Goal: Navigation & Orientation: Find specific page/section

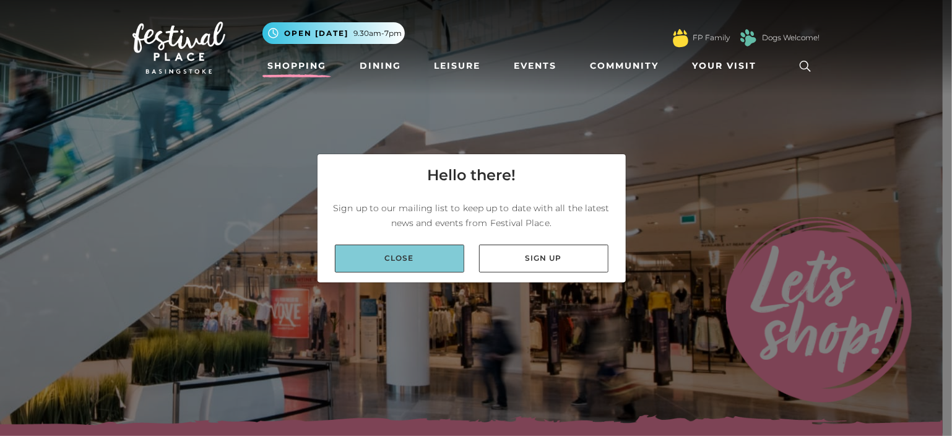
click at [413, 256] on link "Close" at bounding box center [399, 258] width 129 height 28
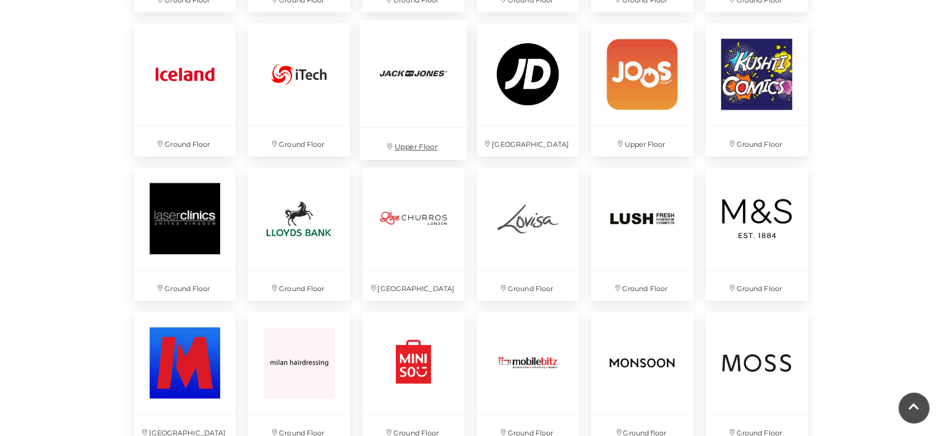
scroll to position [1918, 0]
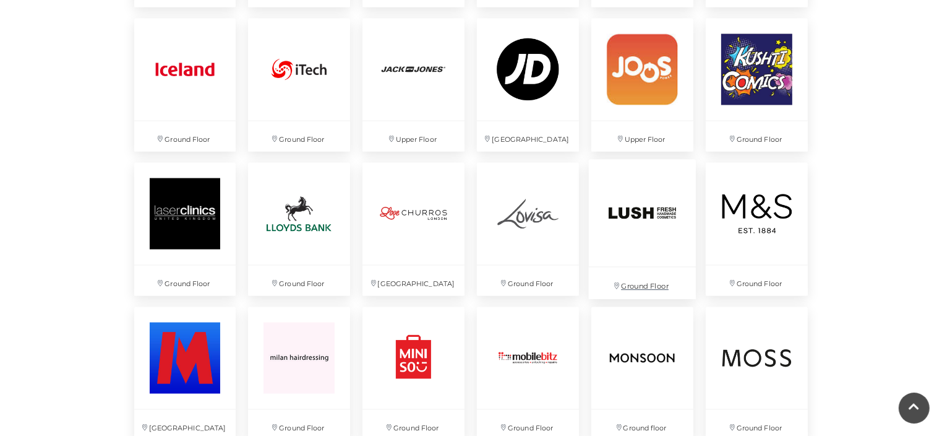
click at [631, 210] on img at bounding box center [642, 213] width 107 height 107
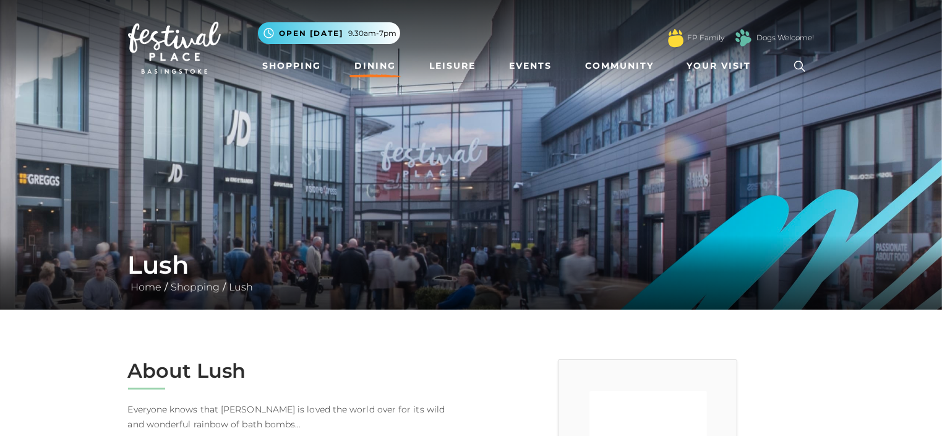
click at [369, 64] on link "Dining" at bounding box center [375, 65] width 51 height 23
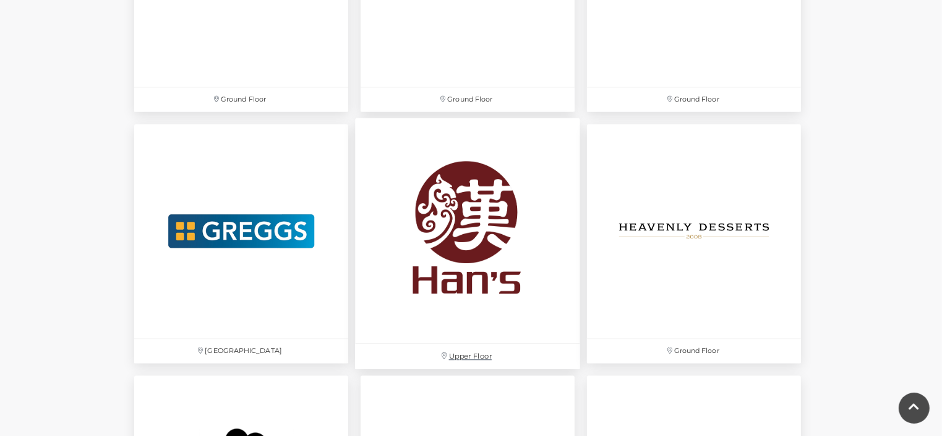
scroll to position [2475, 0]
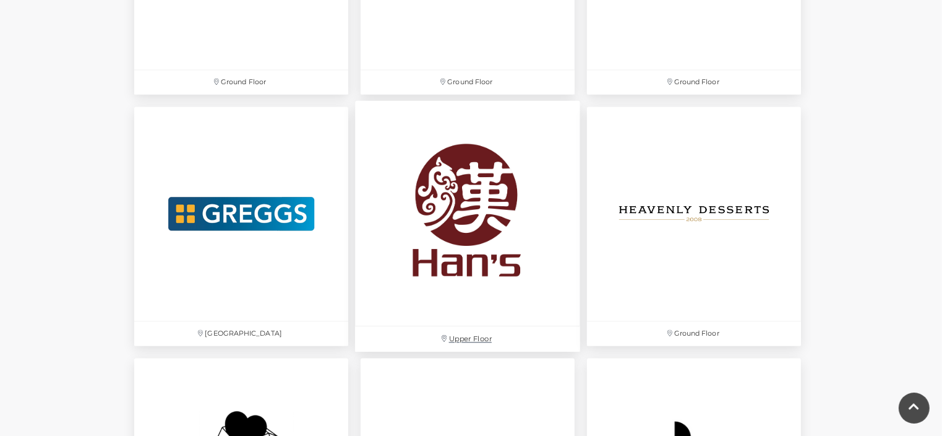
click at [465, 232] on img at bounding box center [467, 212] width 225 height 225
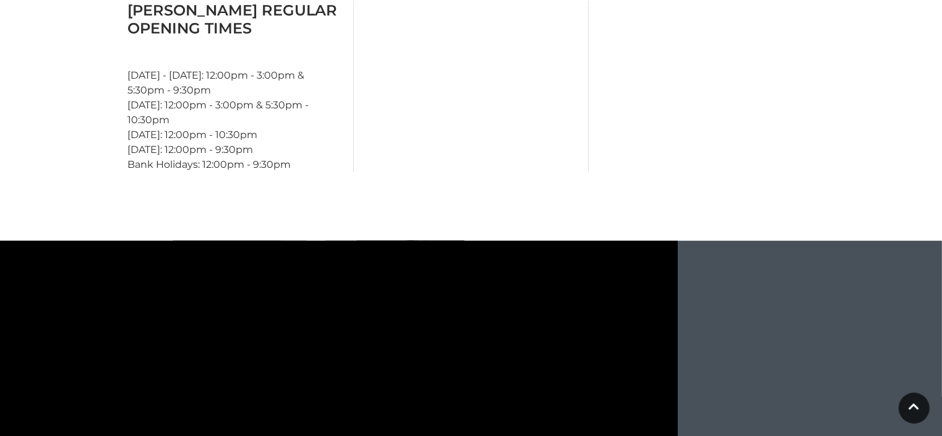
scroll to position [1175, 0]
